Goal: Information Seeking & Learning: Learn about a topic

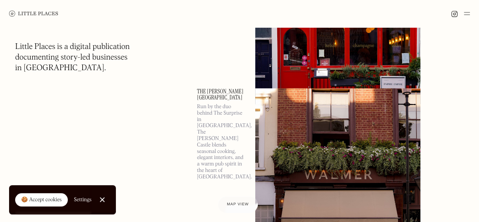
scroll to position [1098, 0]
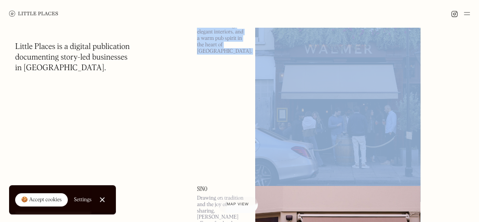
scroll to position [1224, 0]
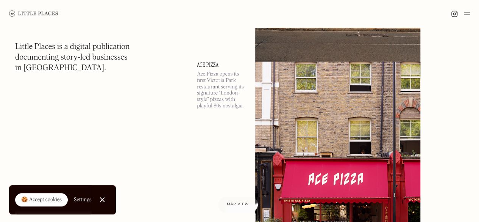
scroll to position [2242, 0]
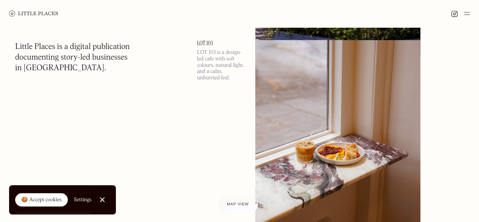
scroll to position [5154, 0]
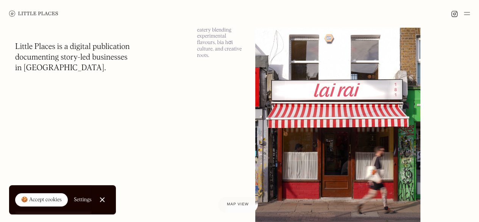
scroll to position [6750, 0]
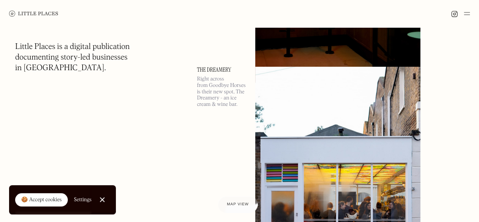
scroll to position [9806, 0]
click at [234, 203] on span "Map view" at bounding box center [238, 204] width 23 height 5
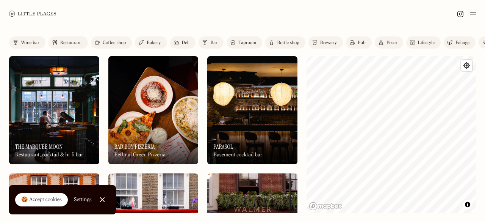
click at [106, 198] on link "Close Cookie Popup" at bounding box center [102, 199] width 15 height 15
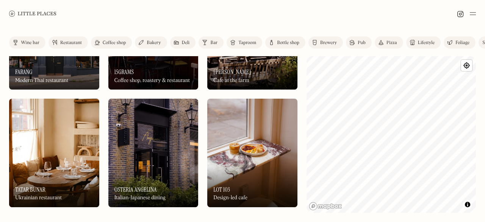
scroll to position [778, 0]
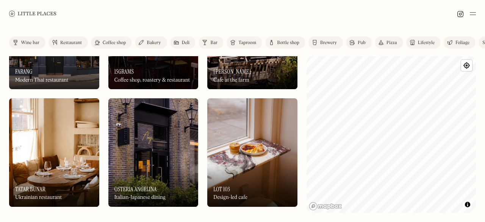
click at [168, 172] on div "On Our Radar Osteria Angelina Italian-Japanese dining" at bounding box center [153, 186] width 90 height 42
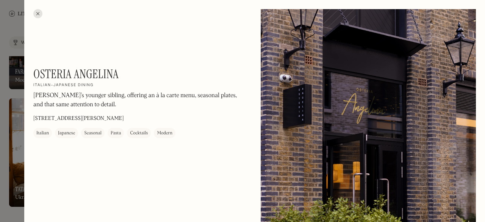
scroll to position [855, 0]
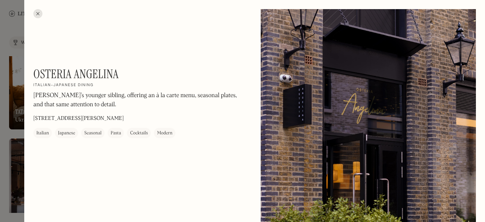
click at [36, 14] on div at bounding box center [37, 13] width 9 height 9
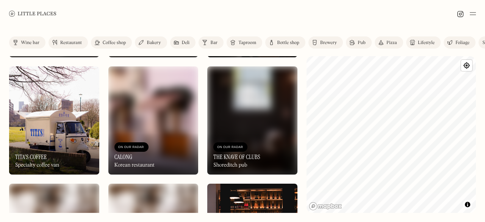
scroll to position [1509, 0]
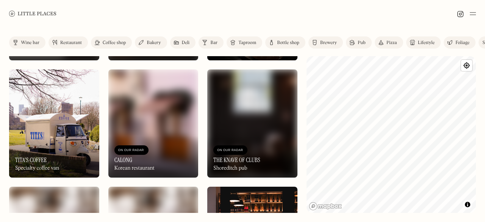
click at [185, 126] on img at bounding box center [153, 123] width 90 height 108
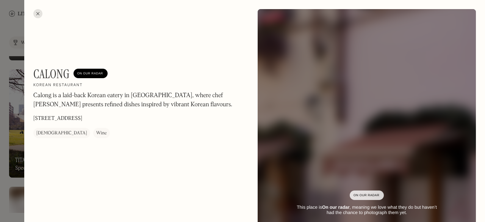
click at [0, 147] on div at bounding box center [242, 111] width 485 height 222
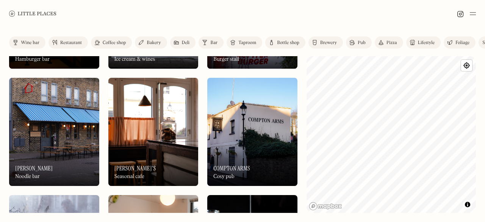
scroll to position [2087, 0]
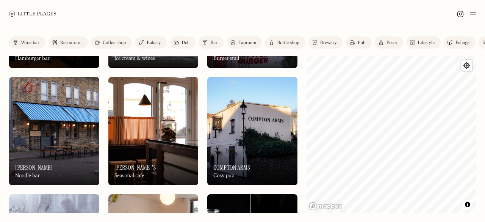
click at [44, 152] on div "On Our Radar Koya Ko Noodle bar" at bounding box center [54, 164] width 90 height 42
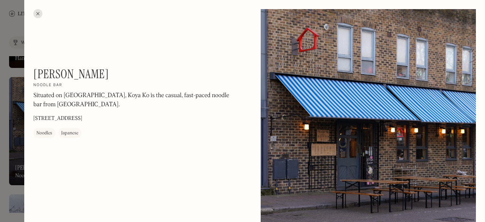
click at [0, 153] on div at bounding box center [242, 111] width 485 height 222
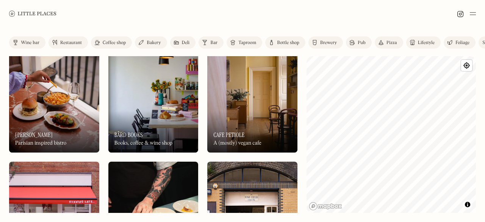
scroll to position [3173, 0]
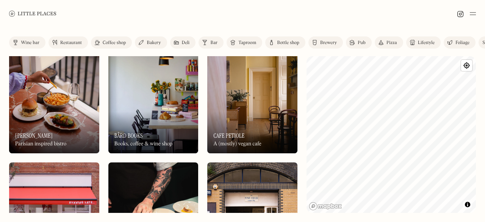
click at [76, 105] on img at bounding box center [54, 99] width 90 height 108
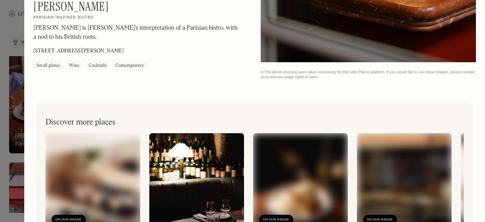
scroll to position [1087, 0]
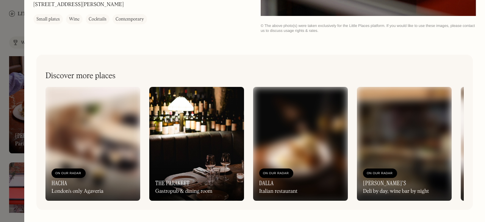
click at [0, 93] on div at bounding box center [242, 111] width 485 height 222
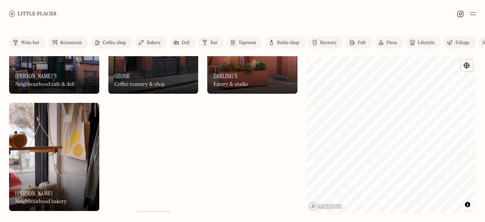
scroll to position [3837, 0]
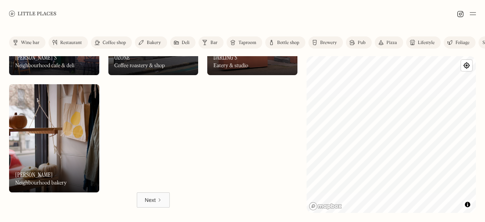
click at [142, 200] on link "Next" at bounding box center [153, 199] width 33 height 15
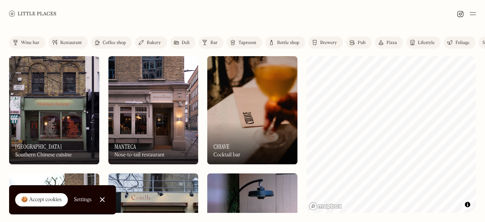
click at [83, 40] on link "Restaurant" at bounding box center [67, 42] width 39 height 12
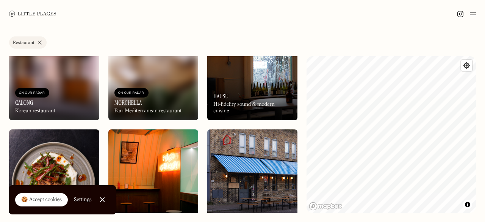
scroll to position [864, 0]
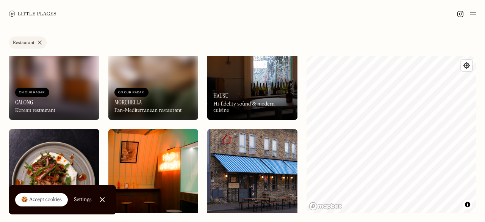
click at [105, 197] on link "Close Cookie Popup" at bounding box center [102, 199] width 15 height 15
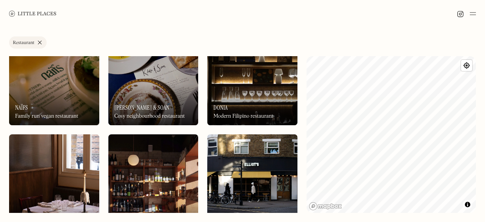
scroll to position [1912, 0]
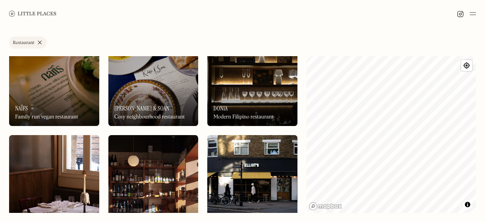
click at [227, 100] on div "On Our Radar Donia Modern Filipino restaurant" at bounding box center [252, 105] width 90 height 42
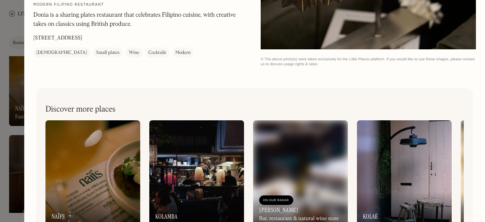
scroll to position [1362, 0]
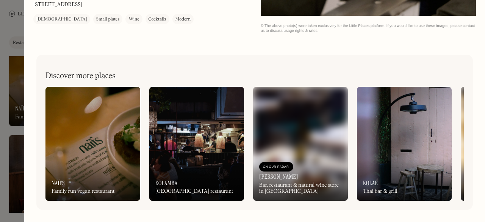
click at [0, 200] on div at bounding box center [242, 111] width 485 height 222
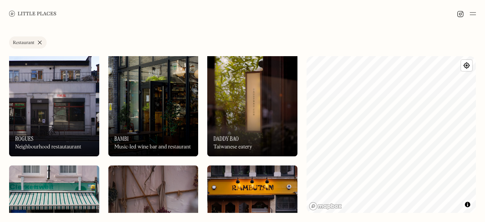
scroll to position [2116, 0]
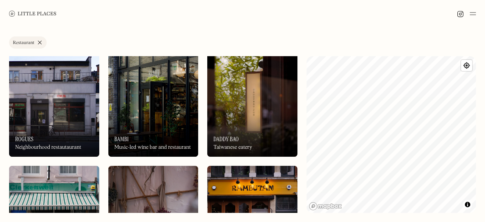
click at [217, 103] on img at bounding box center [252, 102] width 90 height 108
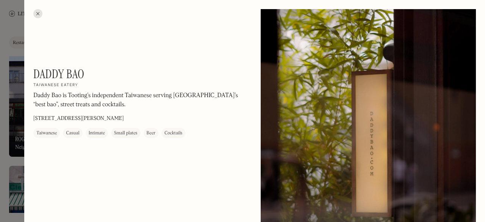
click at [0, 183] on div at bounding box center [242, 111] width 485 height 222
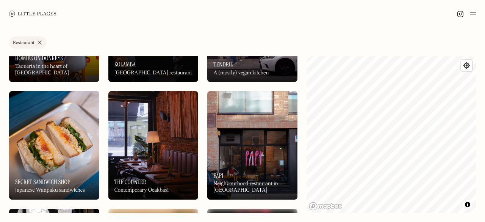
scroll to position [2542, 0]
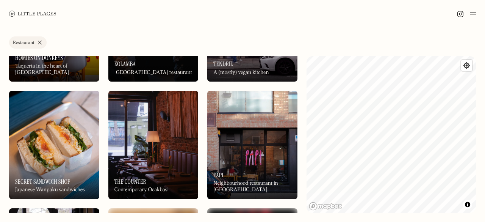
click at [227, 145] on img at bounding box center [252, 145] width 90 height 108
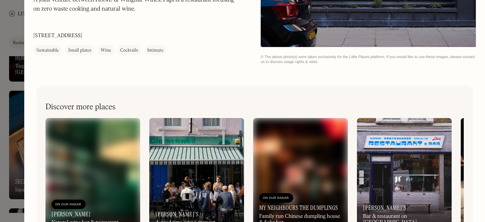
scroll to position [262, 0]
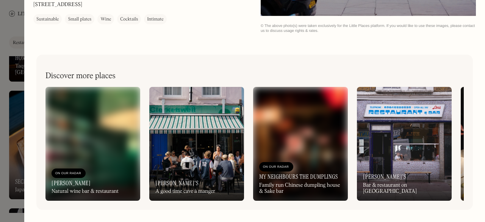
click at [0, 167] on div at bounding box center [242, 111] width 485 height 222
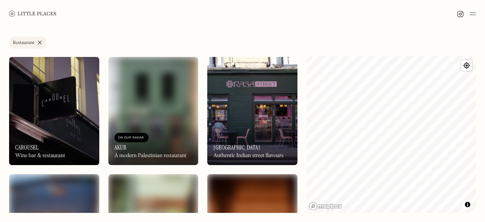
scroll to position [2814, 0]
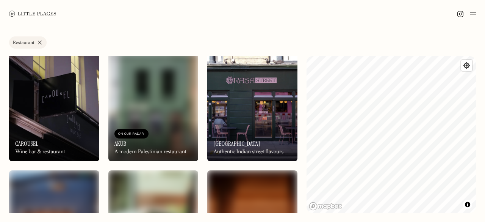
click at [0, 174] on div "Label Restaurant Wine bar Restaurant Coffee shop Bakery Deli Bar Taproom Bottle…" at bounding box center [242, 124] width 485 height 194
click at [152, 151] on div "A modern Palestinian restaurant" at bounding box center [150, 151] width 72 height 6
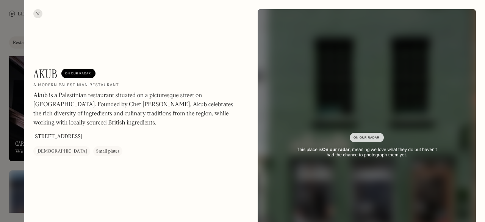
click at [0, 170] on div at bounding box center [242, 111] width 485 height 222
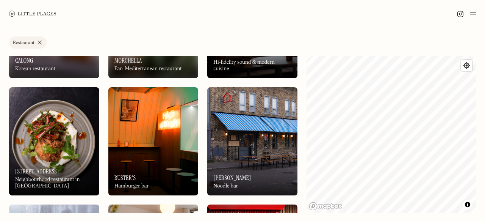
scroll to position [906, 0]
